Goal: Task Accomplishment & Management: Complete application form

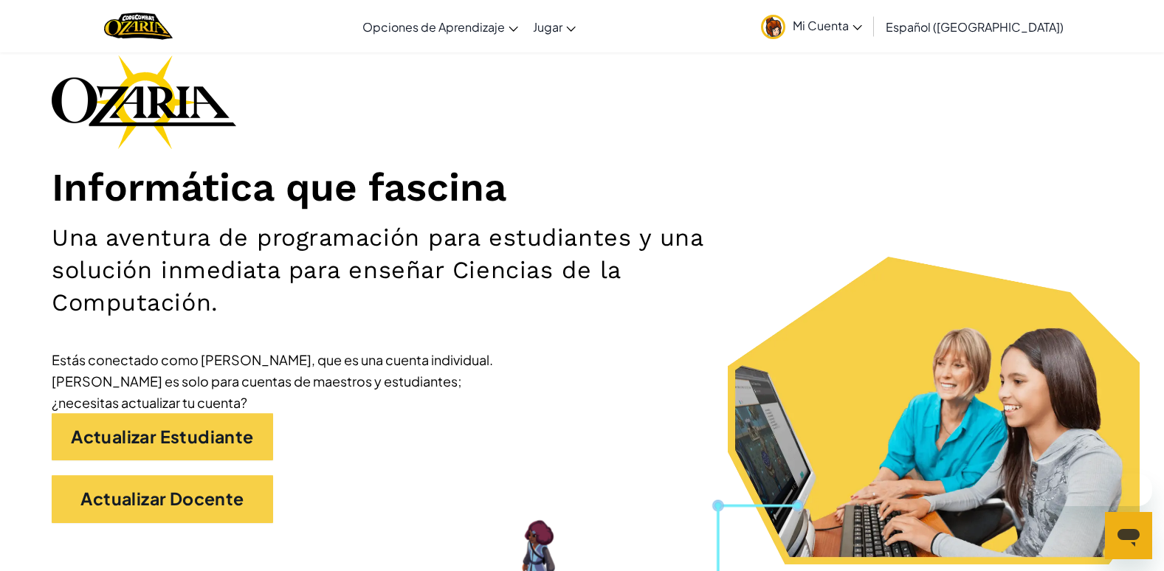
drag, startPoint x: 0, startPoint y: 0, endPoint x: 616, endPoint y: 391, distance: 730.2
click at [616, 391] on div "Informática que fascina Una aventura de programación para estudiantes y una sol…" at bounding box center [582, 297] width 1061 height 484
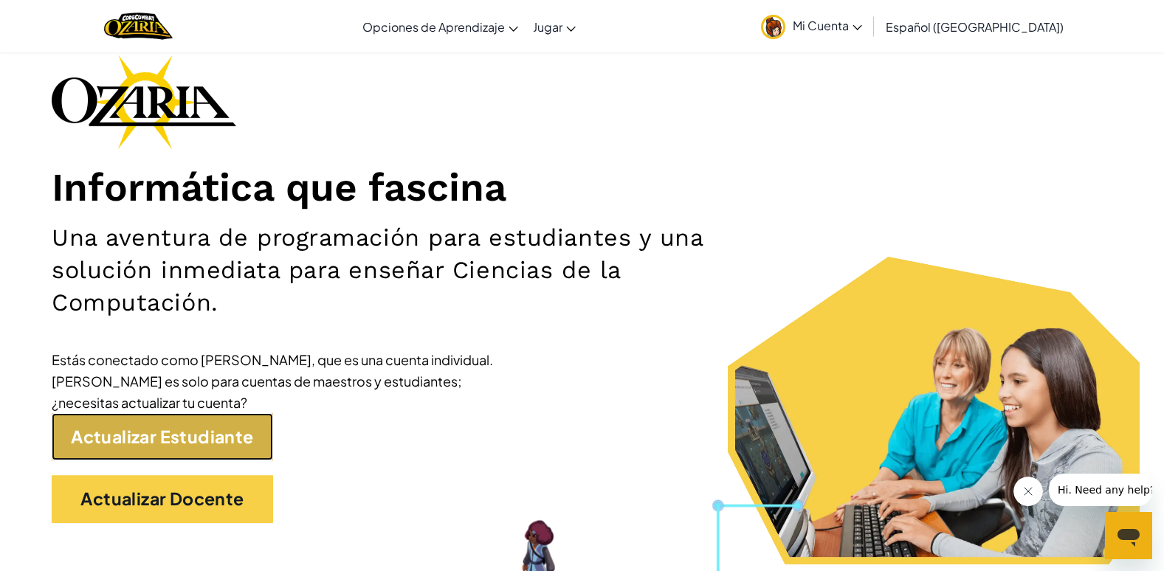
click at [155, 444] on link "Actualizar Estudiante" at bounding box center [162, 437] width 221 height 48
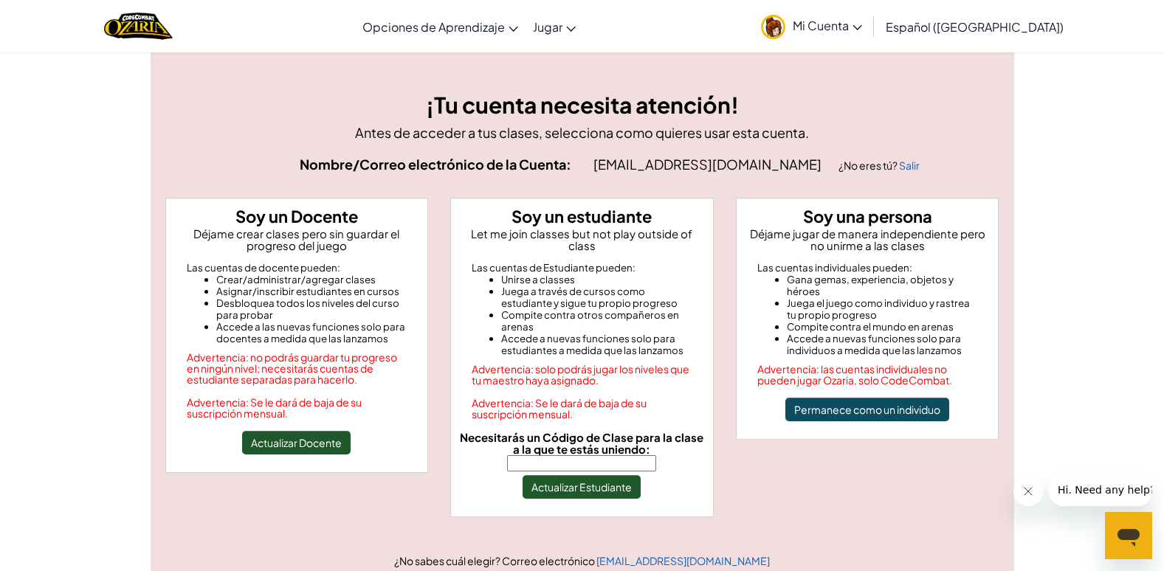
drag, startPoint x: 558, startPoint y: 429, endPoint x: 558, endPoint y: 439, distance: 10.3
click at [558, 439] on span "Necesitarás un Código de Clase para la clase a la que te estás uniendo:" at bounding box center [582, 443] width 244 height 26
click at [558, 442] on span "Necesitarás un Código de Clase para la clase a la que te estás uniendo:" at bounding box center [582, 443] width 244 height 26
click at [558, 456] on input "Necesitarás un Código de Clase para la clase a la que te estás uniendo:" at bounding box center [581, 464] width 149 height 16
type input "GiftWatchRide"
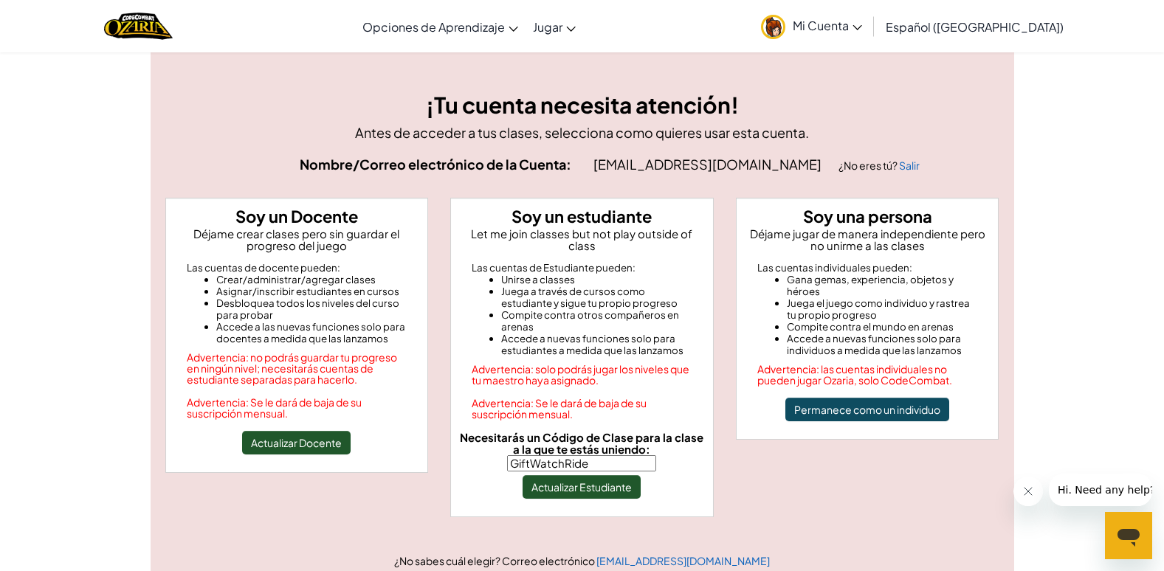
click at [582, 487] on div "Soy un estudiante Let me join classes but not play outside of class Las cuentas…" at bounding box center [582, 358] width 264 height 320
click at [584, 484] on button "Actualizar Estudiante" at bounding box center [582, 487] width 118 height 24
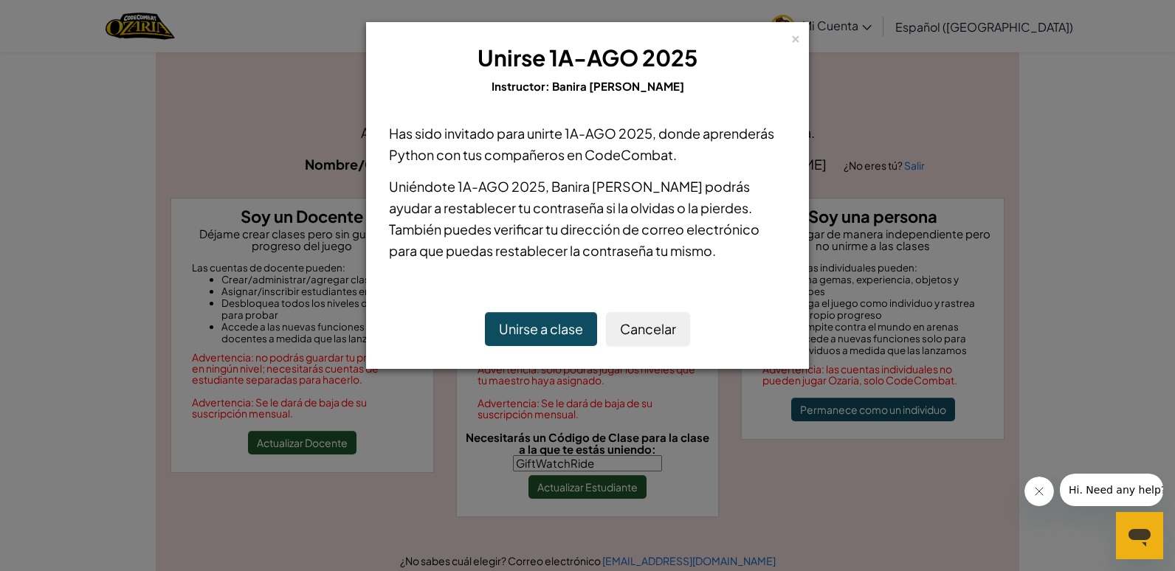
click at [560, 315] on button "Unirse a clase" at bounding box center [541, 329] width 112 height 34
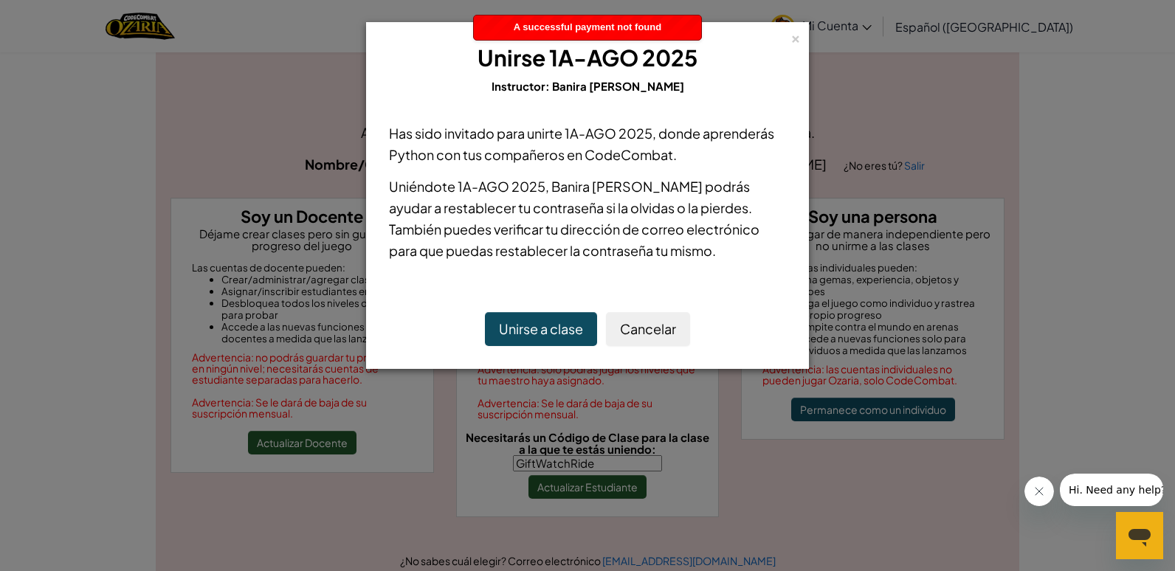
click at [560, 322] on button "Unirse a clase" at bounding box center [541, 329] width 112 height 34
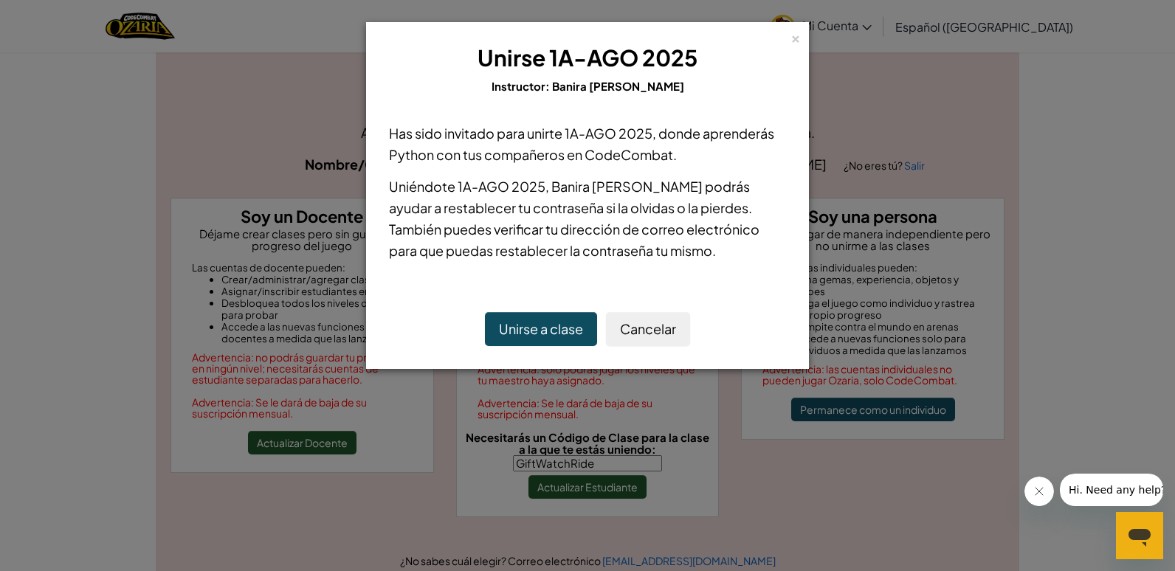
click at [580, 337] on button "Unirse a clase" at bounding box center [541, 329] width 112 height 34
